Goal: Task Accomplishment & Management: Complete application form

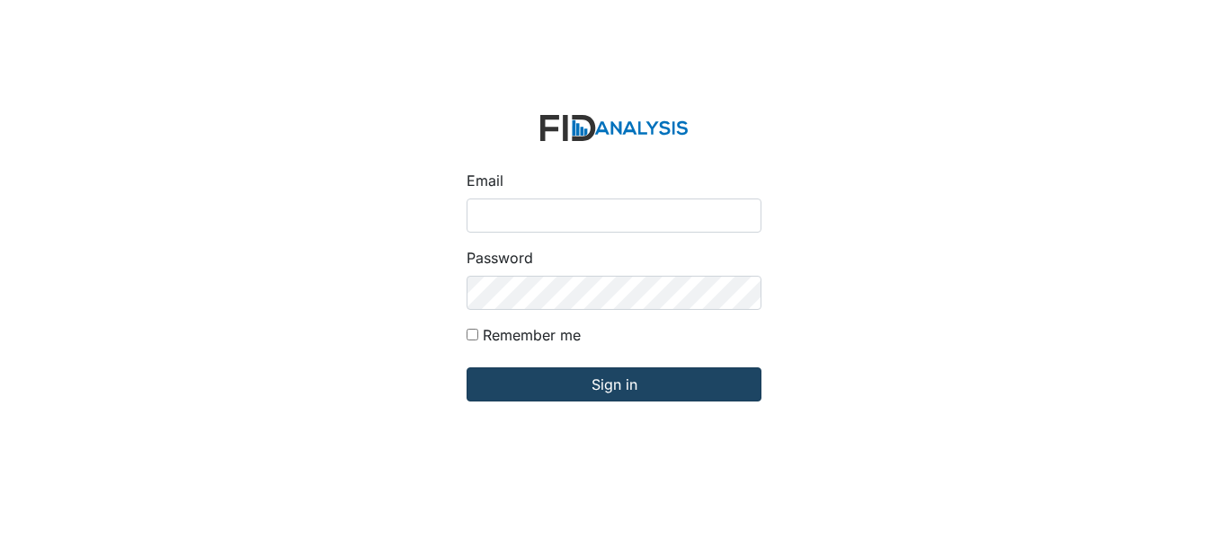
type input "[EMAIL_ADDRESS][DOMAIN_NAME]"
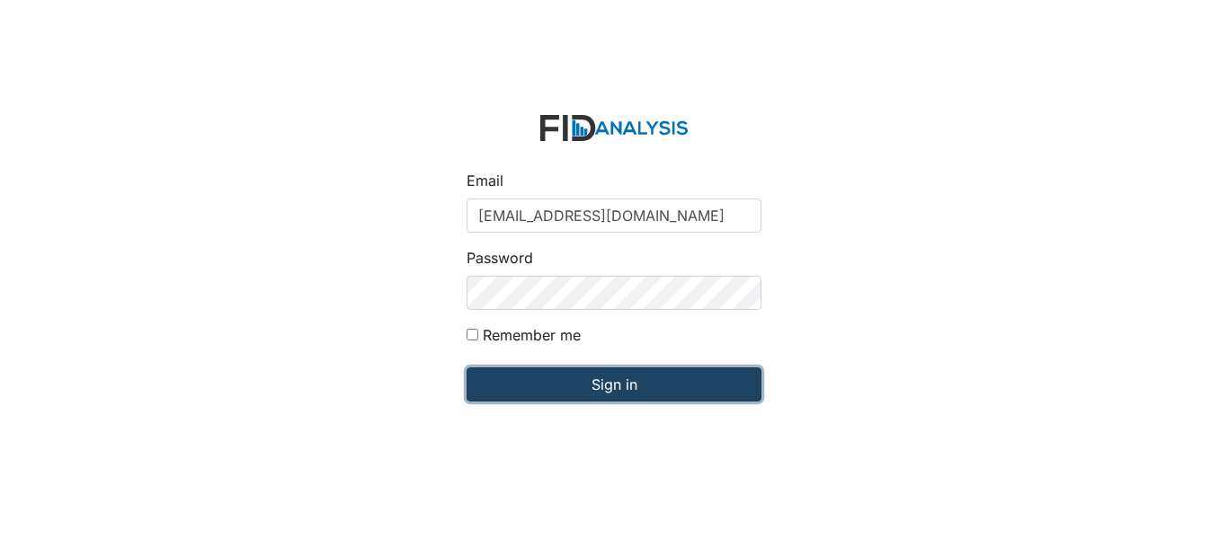
click at [552, 380] on input "Sign in" at bounding box center [613, 385] width 295 height 34
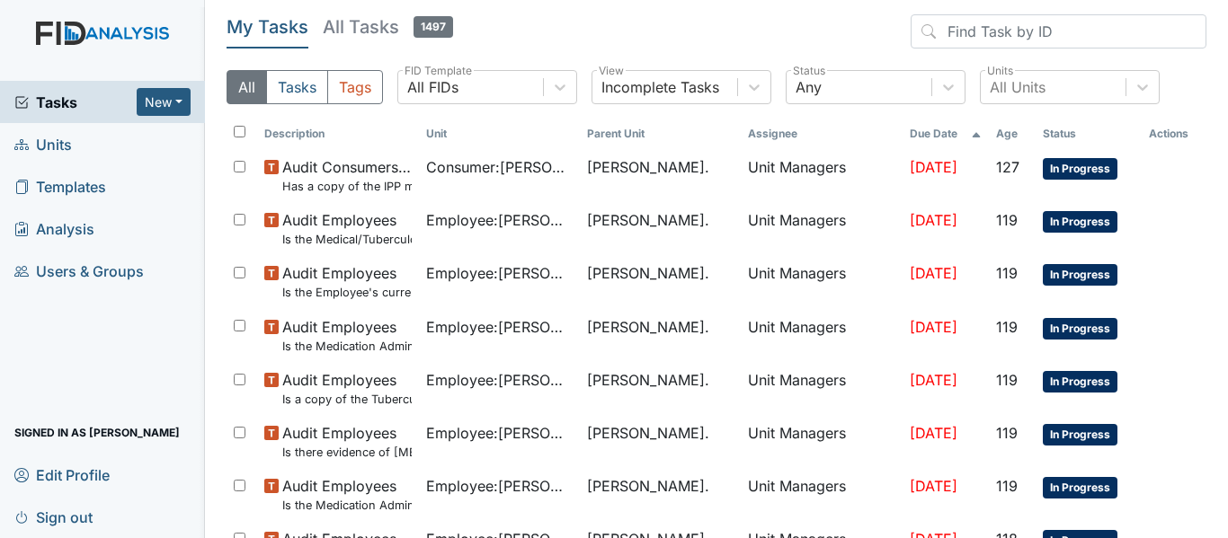
click at [140, 144] on link "Units" at bounding box center [102, 144] width 205 height 42
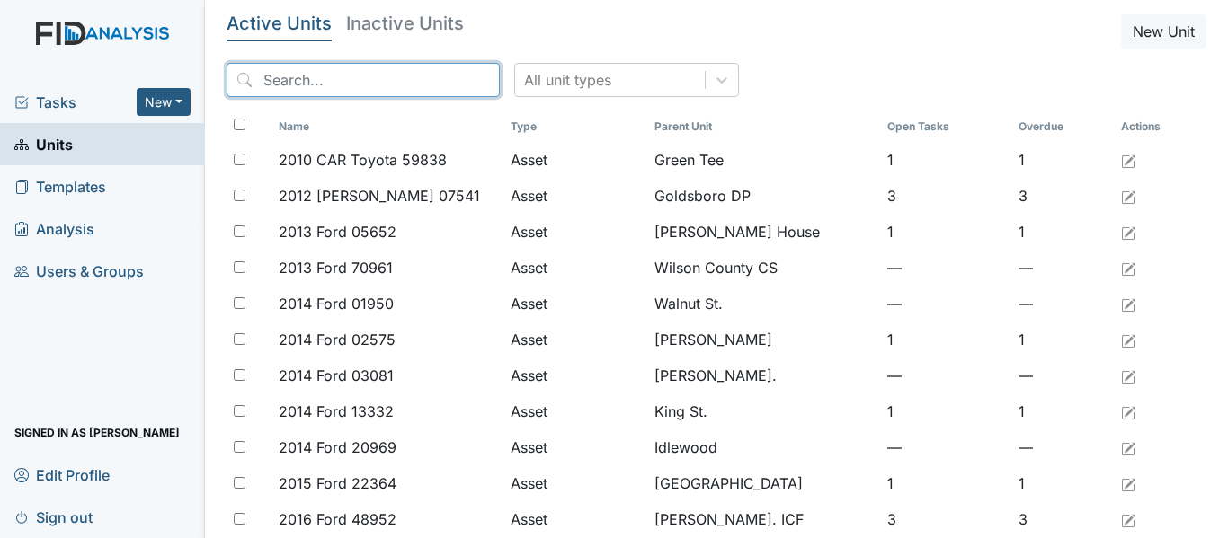
click at [332, 73] on input "search" at bounding box center [362, 80] width 273 height 34
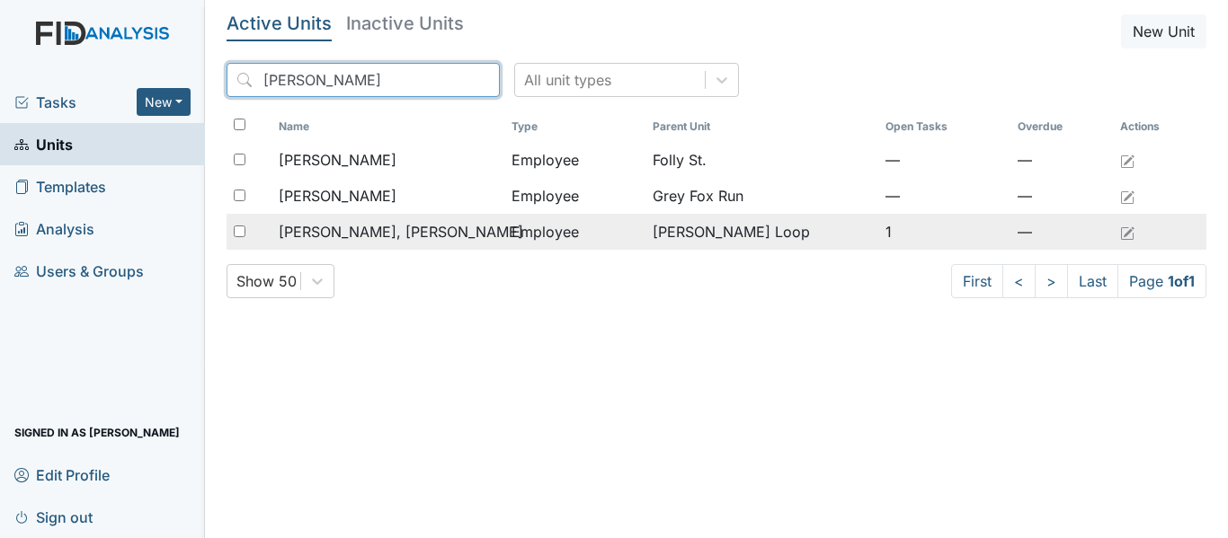
type input "martha"
click at [367, 248] on td "[PERSON_NAME], [PERSON_NAME]" at bounding box center [387, 232] width 233 height 36
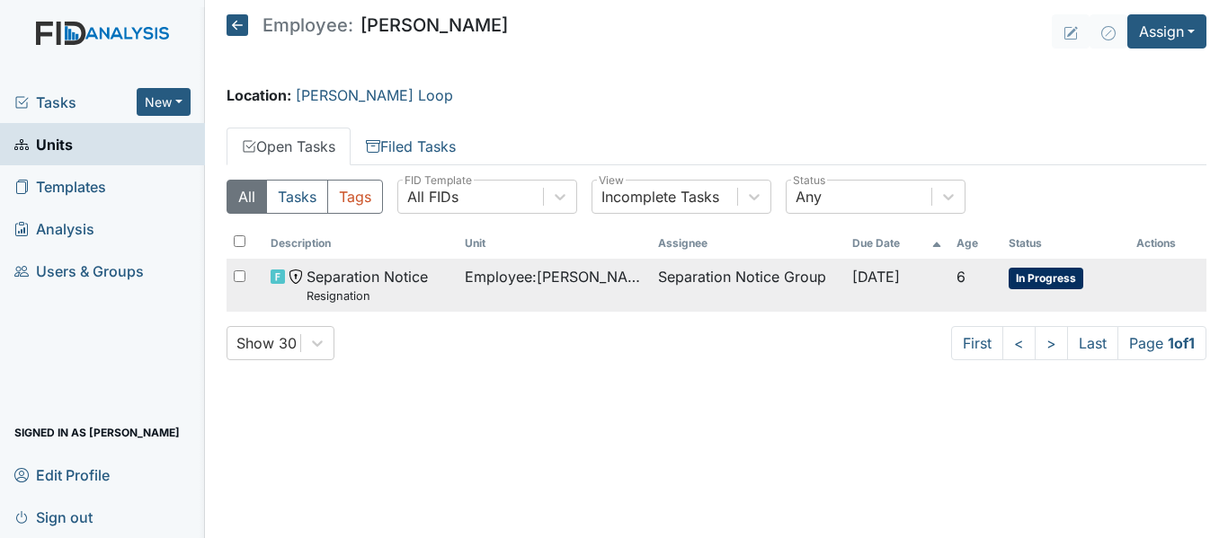
click at [429, 288] on div "Separation Notice Resignation" at bounding box center [360, 285] width 179 height 39
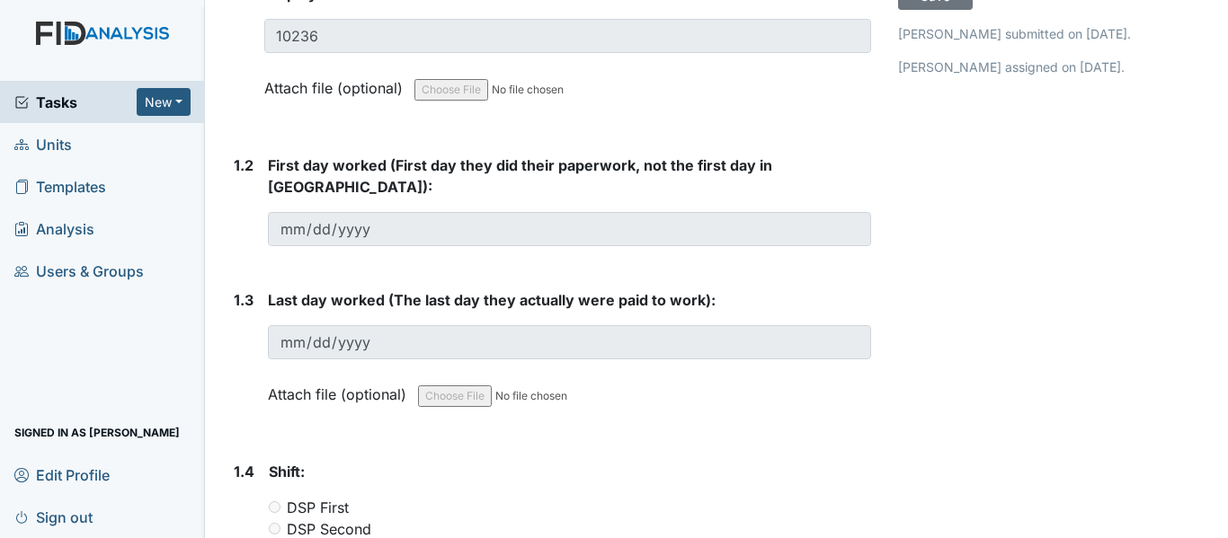
scroll to position [412, 0]
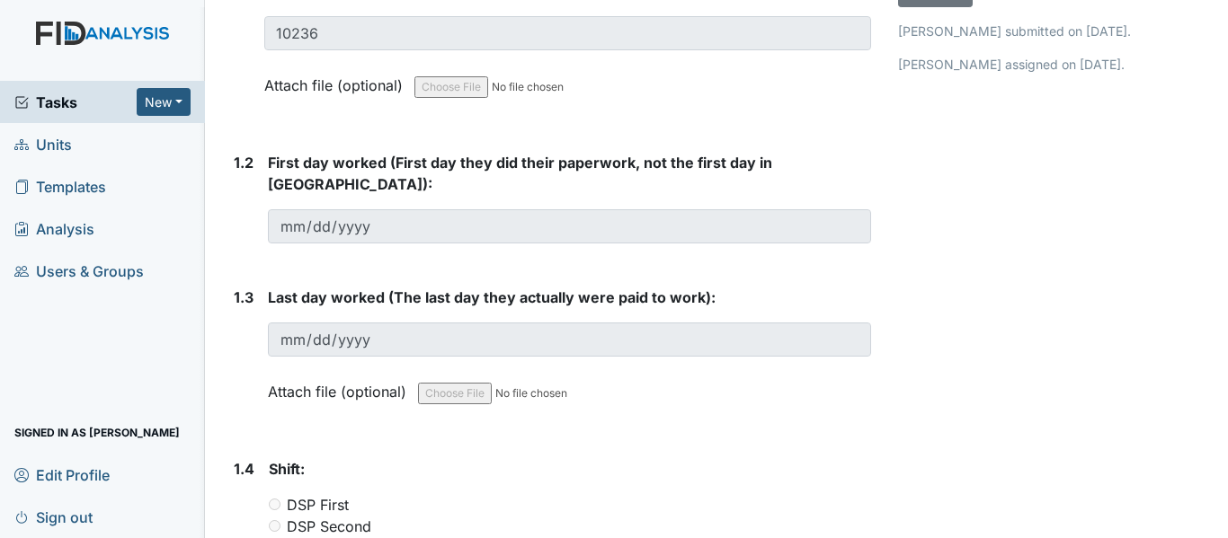
click at [60, 150] on span "Units" at bounding box center [43, 144] width 58 height 28
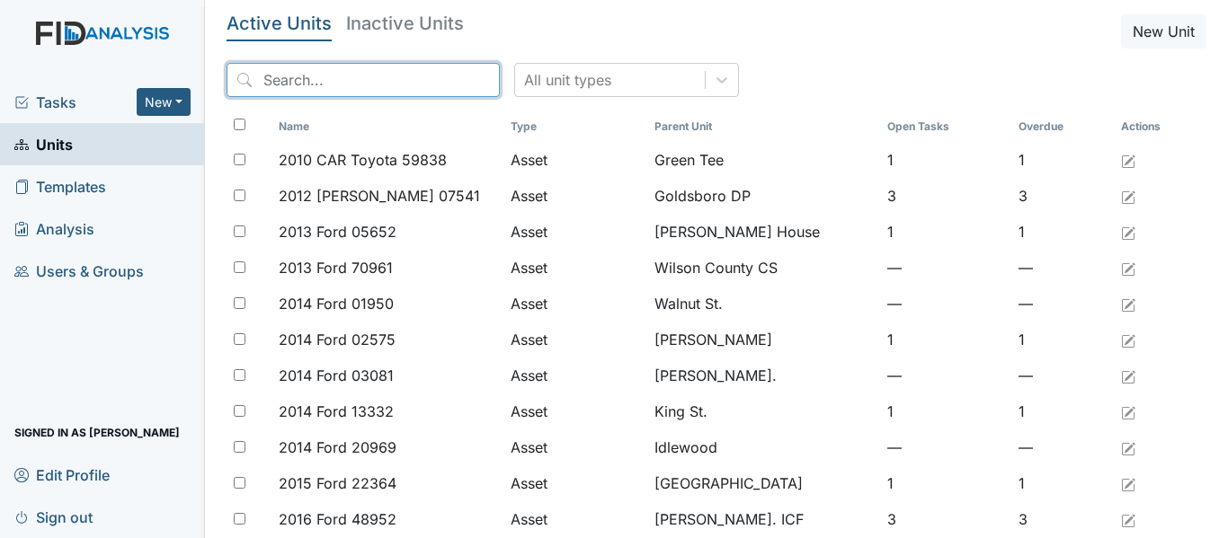
click at [350, 89] on input "search" at bounding box center [362, 80] width 273 height 34
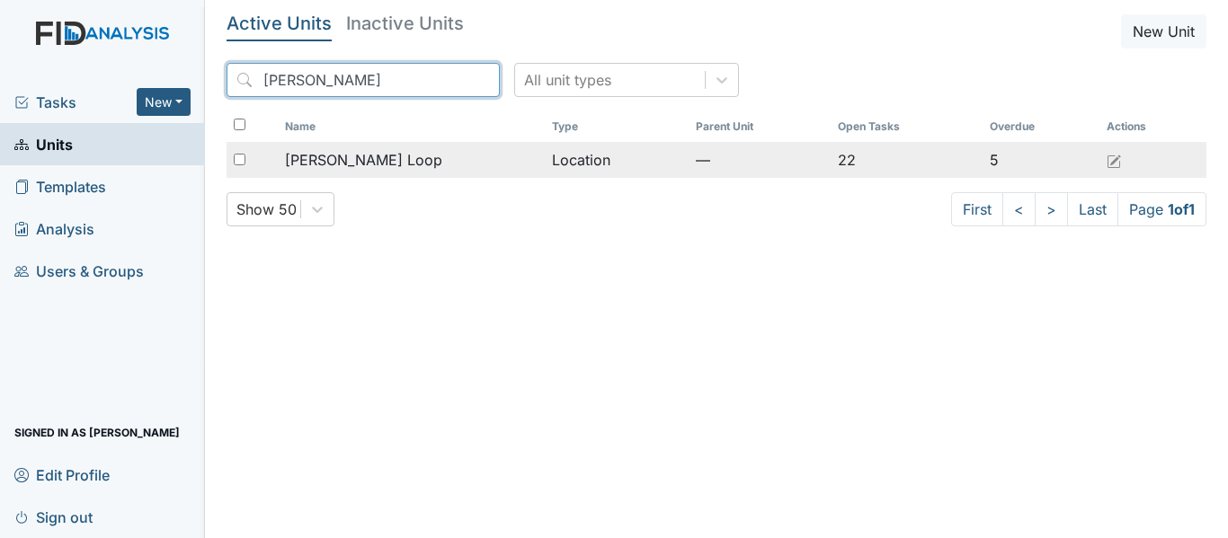
type input "mckeel"
click at [390, 152] on div "[PERSON_NAME] Loop" at bounding box center [411, 160] width 253 height 22
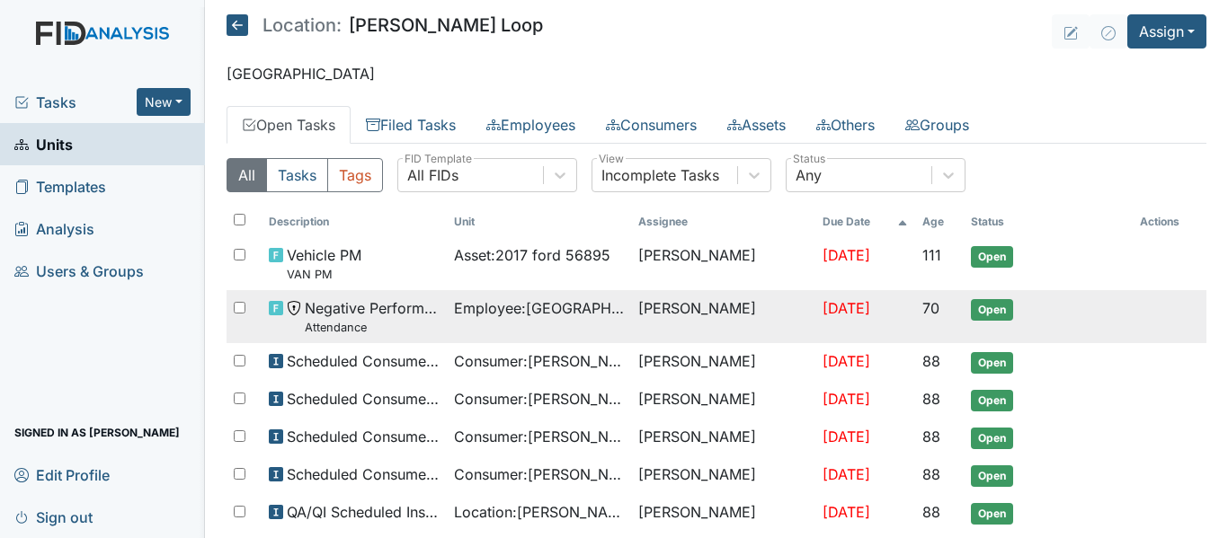
click at [428, 292] on td "Negative Performance Review Attendance" at bounding box center [354, 316] width 184 height 53
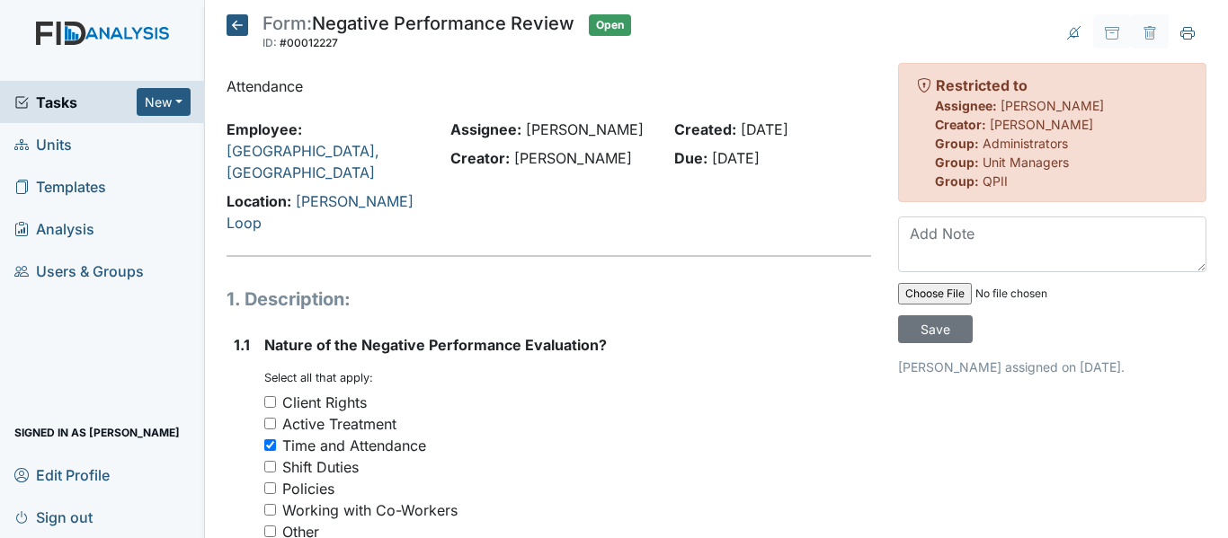
click at [233, 21] on icon at bounding box center [237, 25] width 22 height 22
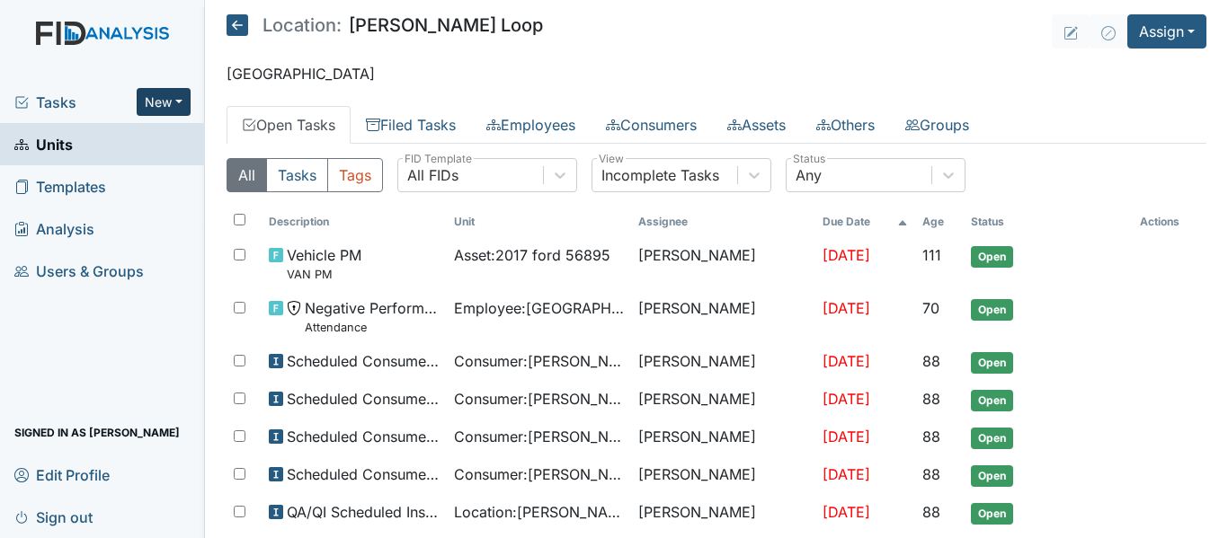
click at [177, 96] on button "New" at bounding box center [164, 102] width 54 height 28
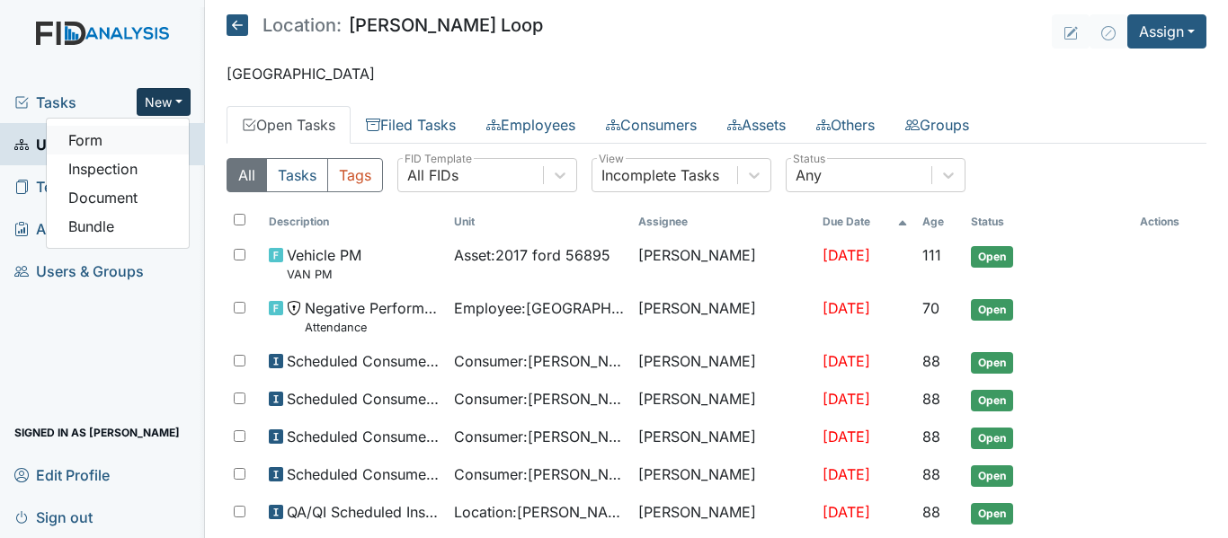
click at [155, 140] on link "Form" at bounding box center [118, 140] width 142 height 29
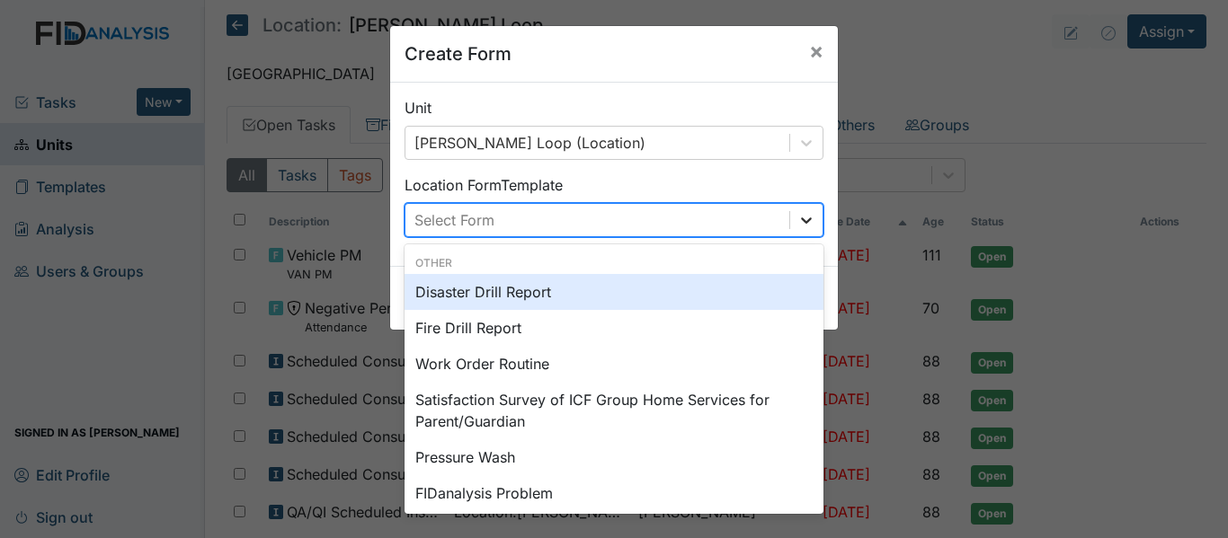
click at [790, 232] on div at bounding box center [806, 220] width 32 height 32
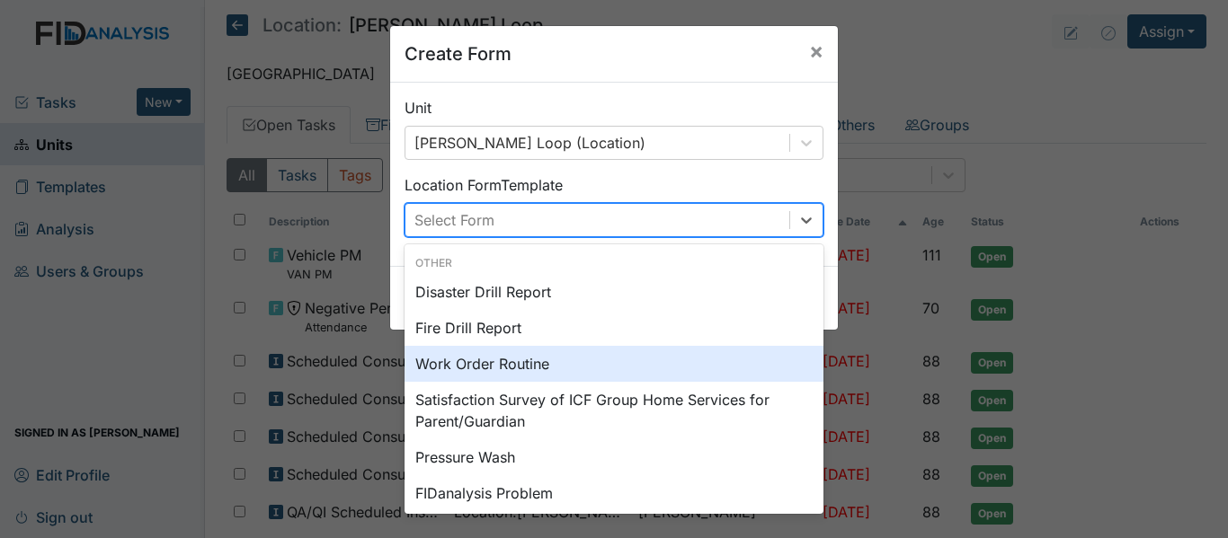
click at [767, 350] on div "Work Order Routine" at bounding box center [613, 364] width 419 height 36
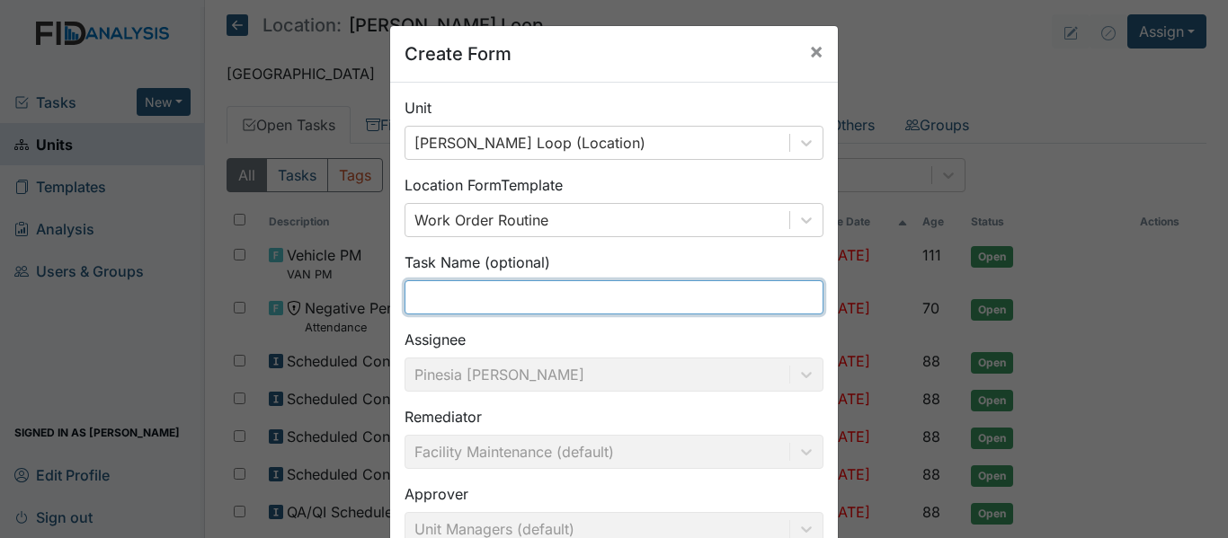
click at [755, 308] on input "text" at bounding box center [613, 297] width 419 height 34
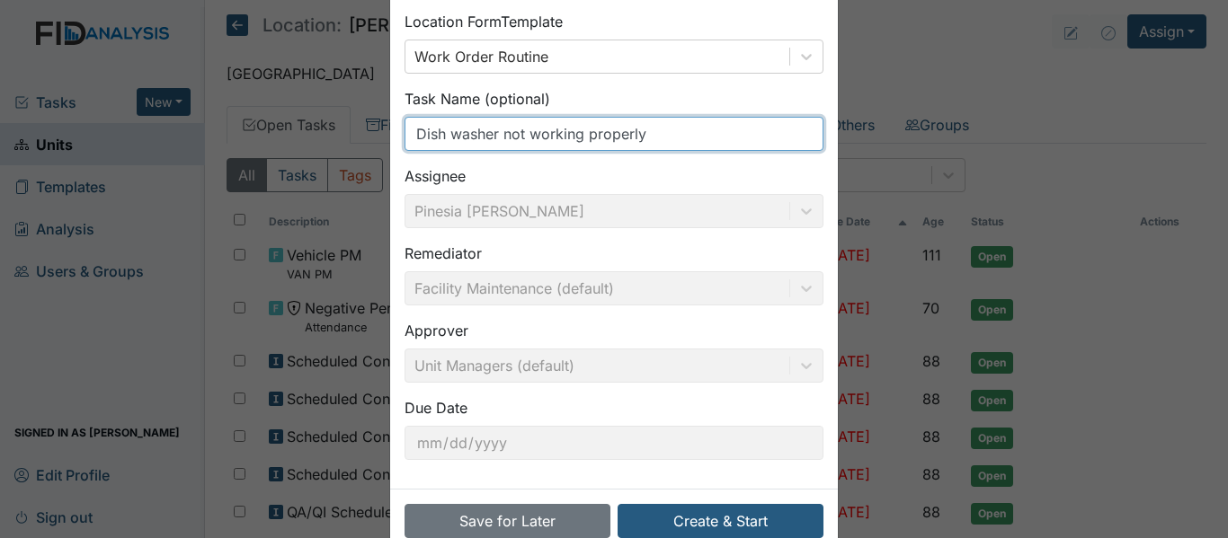
scroll to position [204, 0]
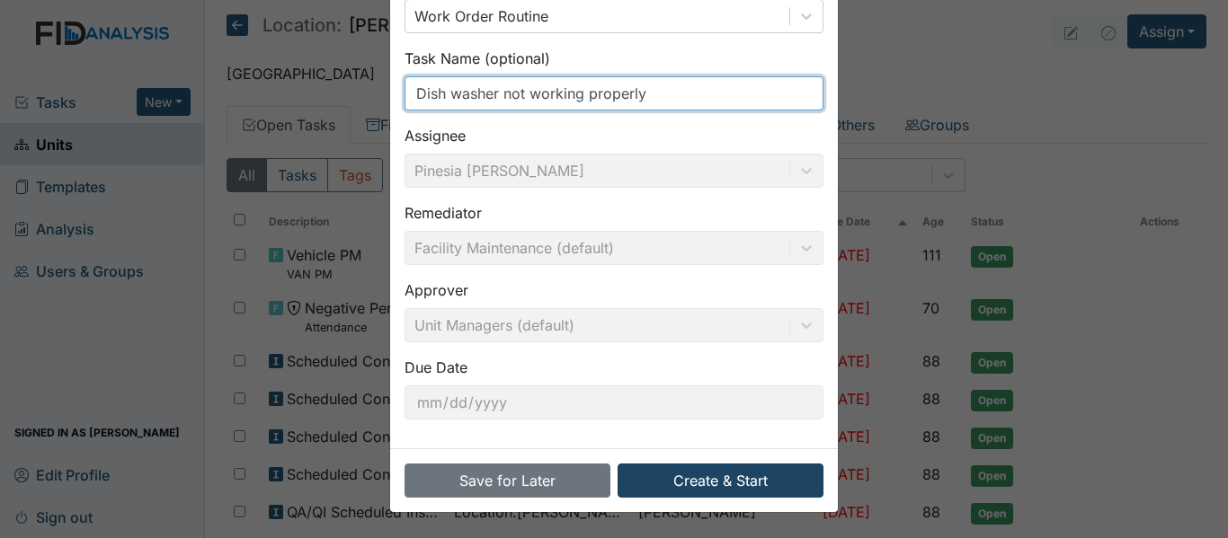
type input "Dish washer not working properly"
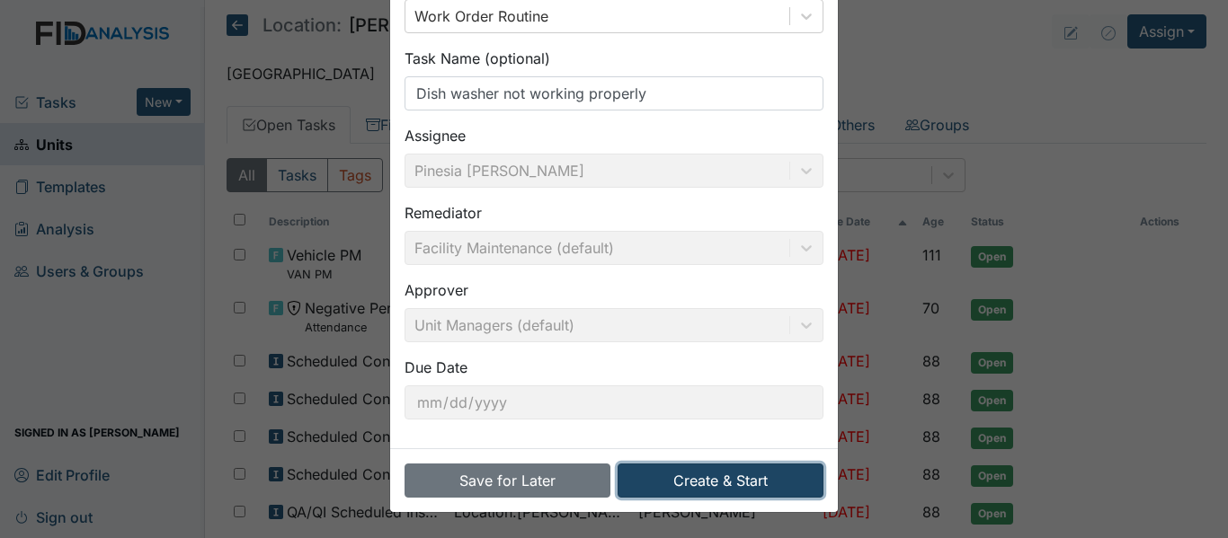
click at [704, 484] on button "Create & Start" at bounding box center [720, 481] width 206 height 34
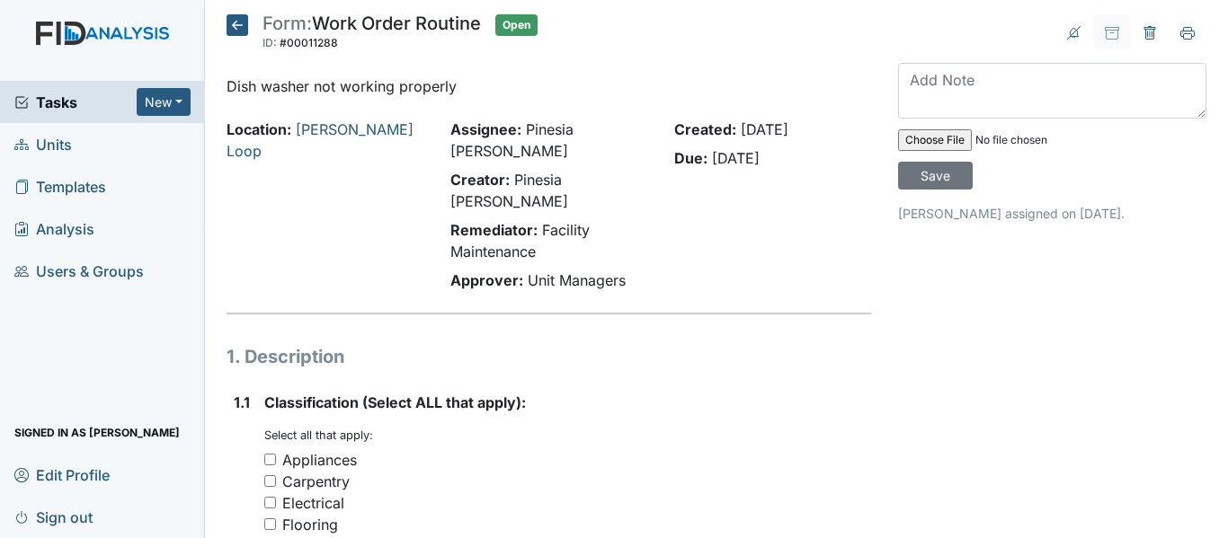
click at [266, 454] on input "Appliances" at bounding box center [270, 460] width 12 height 12
checkbox input "true"
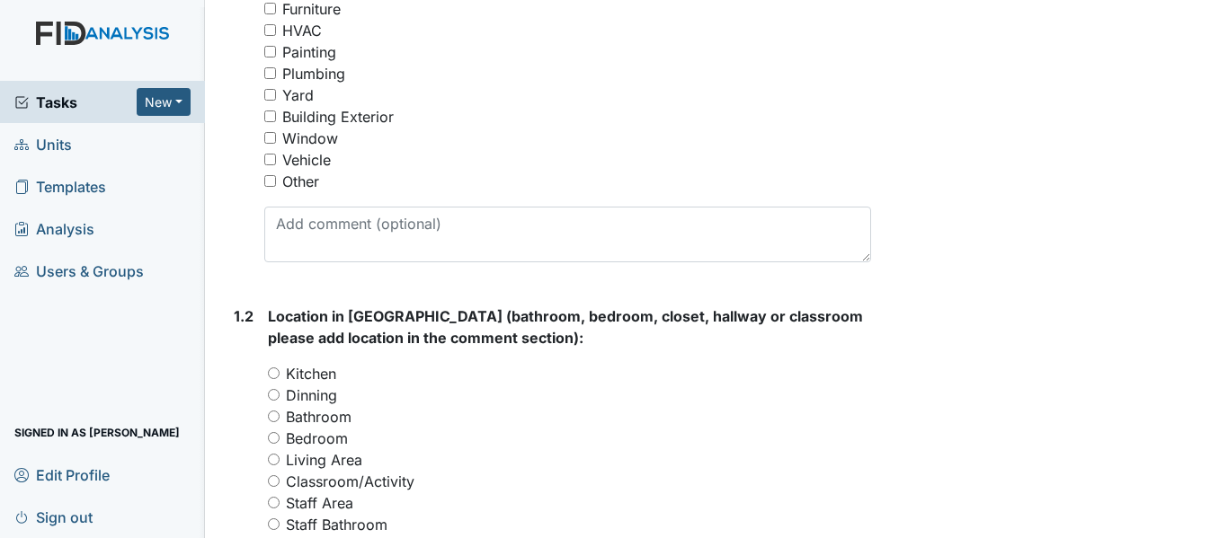
scroll to position [543, 0]
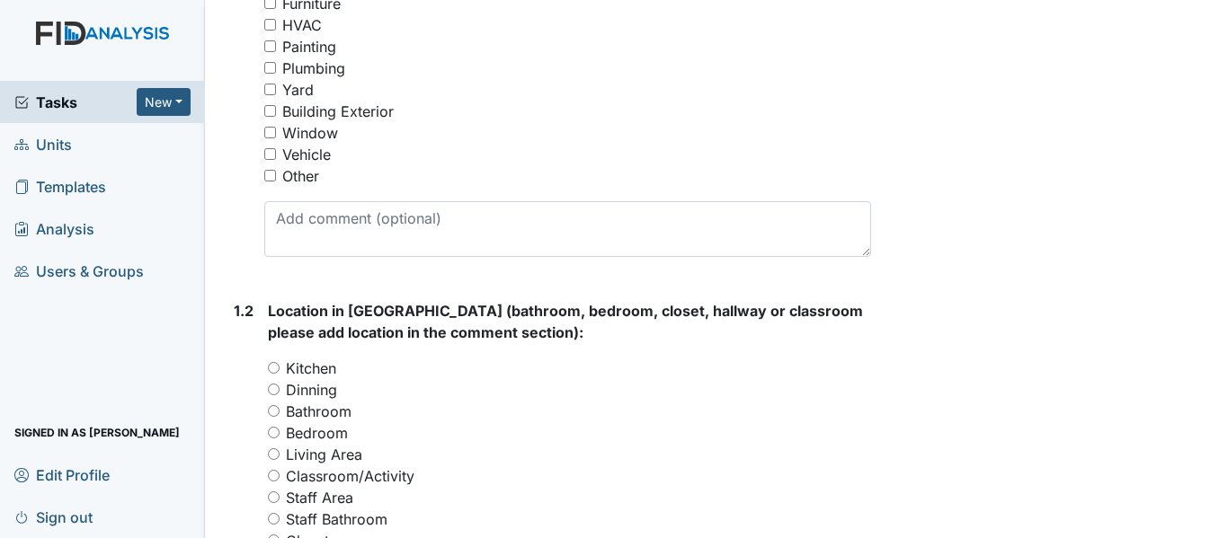
click at [273, 362] on input "Kitchen" at bounding box center [274, 368] width 12 height 12
radio input "true"
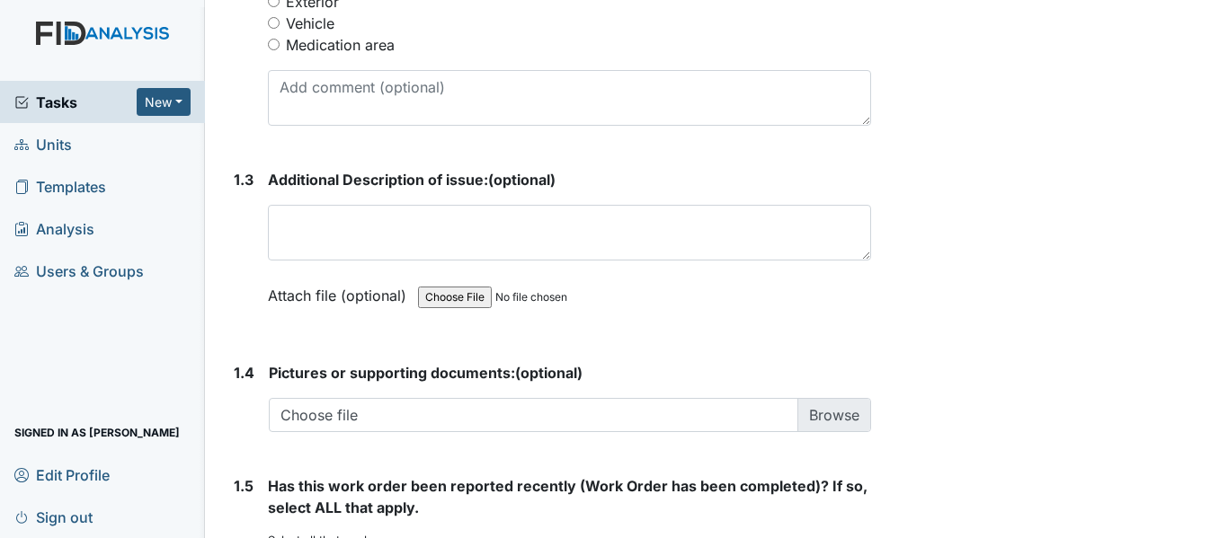
scroll to position [1176, 0]
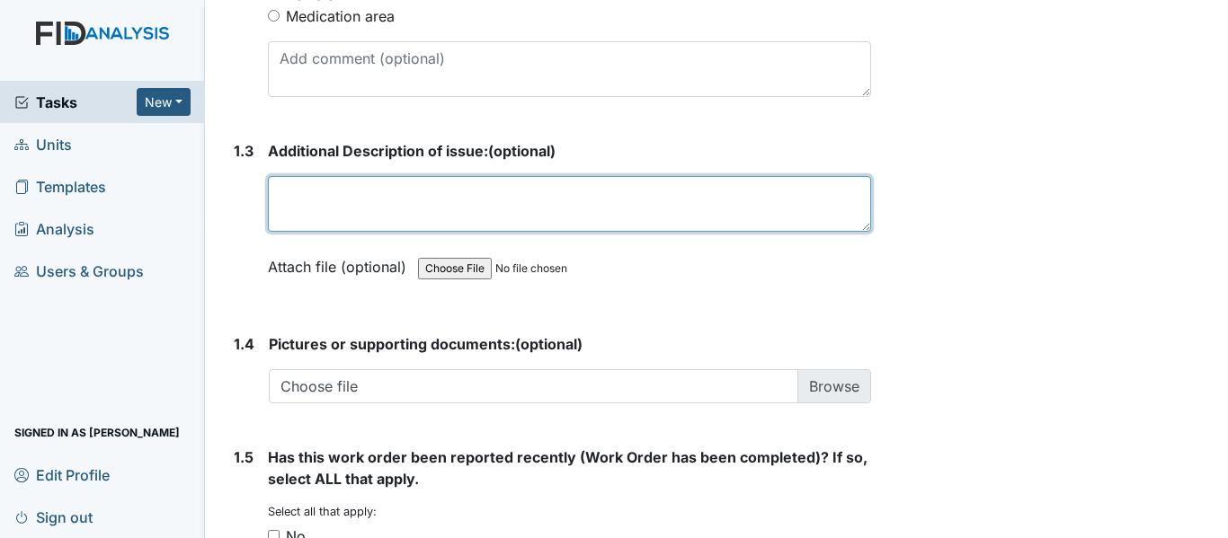
click at [366, 176] on textarea at bounding box center [569, 204] width 603 height 56
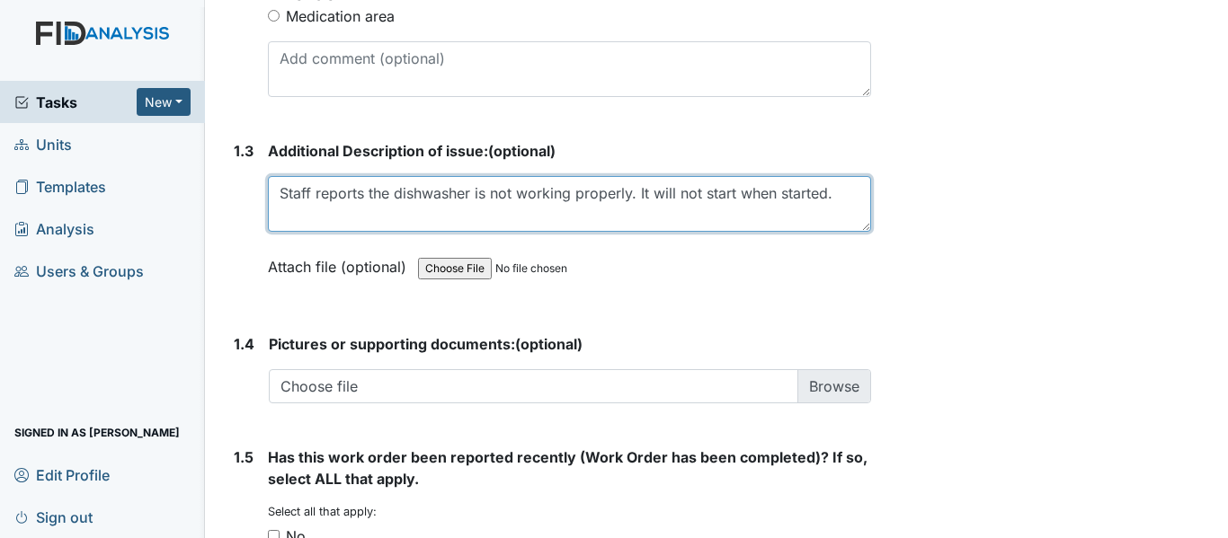
drag, startPoint x: 828, startPoint y: 150, endPoint x: 705, endPoint y: 145, distance: 122.3
click at [705, 176] on textarea "Staff reports the dishwasher is not working properly. It will not start when st…" at bounding box center [569, 204] width 603 height 56
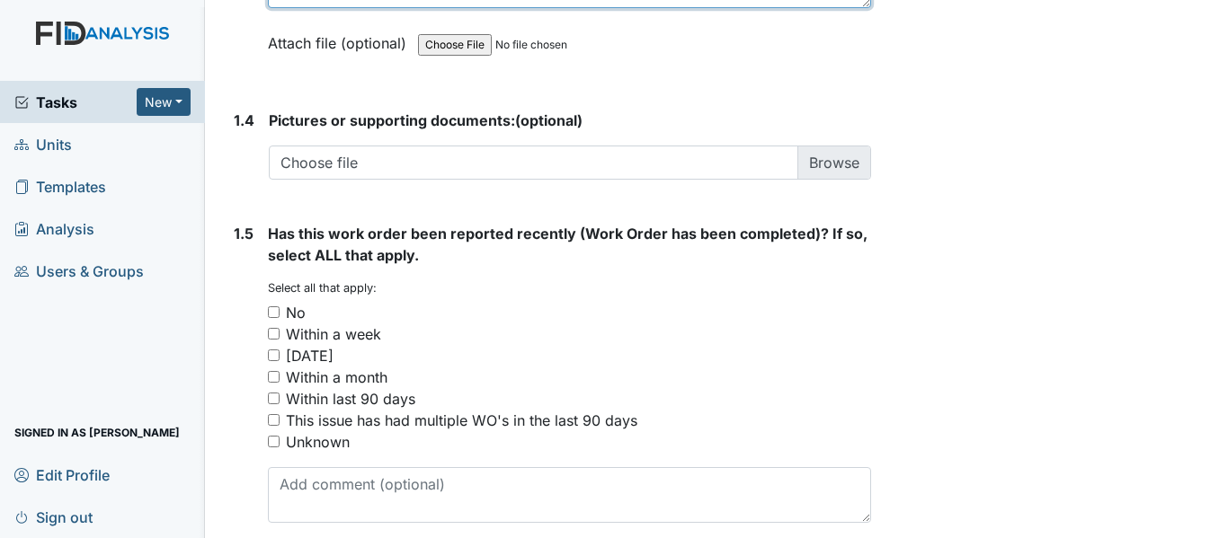
scroll to position [1421, 0]
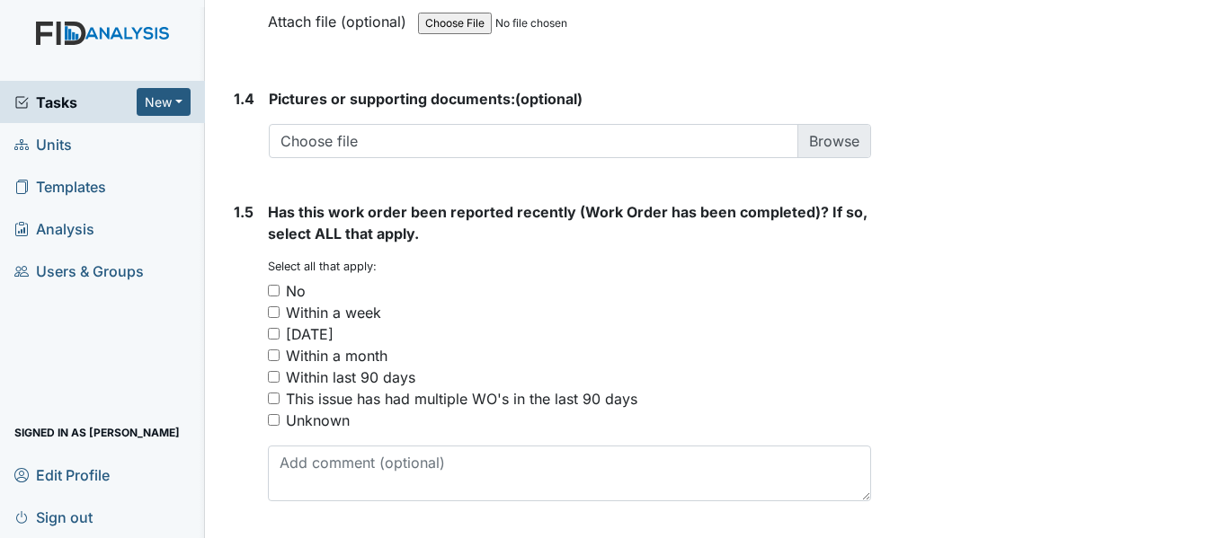
type textarea "Staff reports the dishwasher is not working properly. It will not always start."
click at [278, 285] on input "No" at bounding box center [274, 291] width 12 height 12
checkbox input "true"
